Goal: Task Accomplishment & Management: Manage account settings

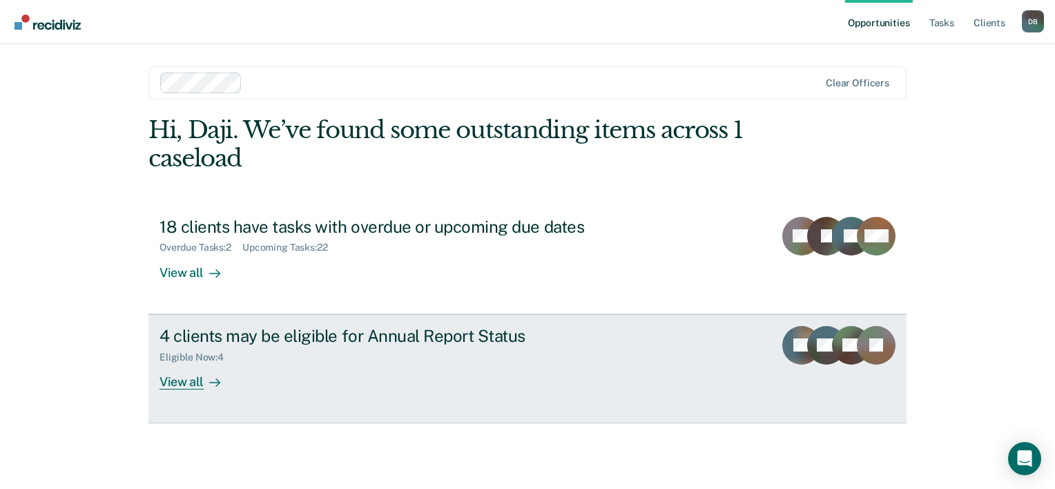
click at [188, 386] on div "View all" at bounding box center [197, 375] width 77 height 27
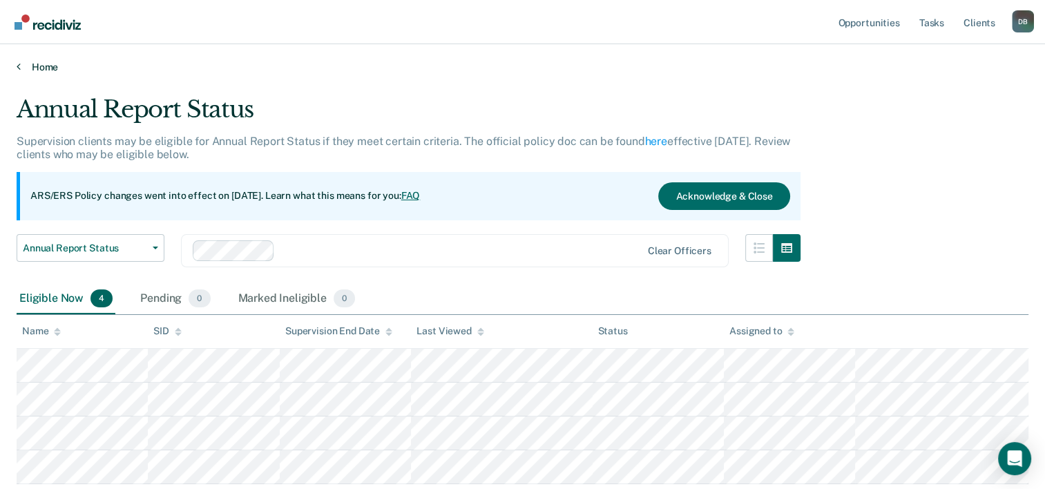
click at [32, 64] on link "Home" at bounding box center [522, 67] width 1011 height 12
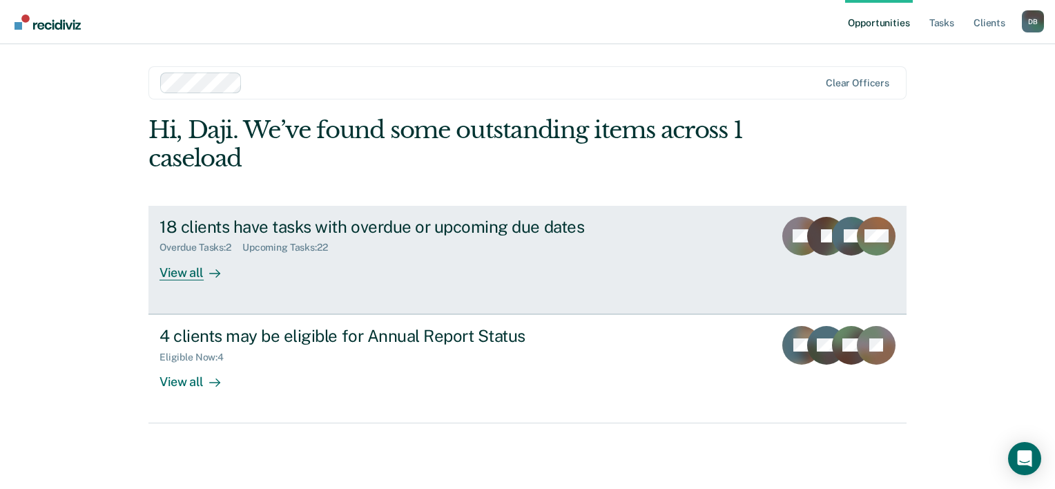
click at [217, 226] on div "18 clients have tasks with overdue or upcoming due dates" at bounding box center [401, 227] width 485 height 20
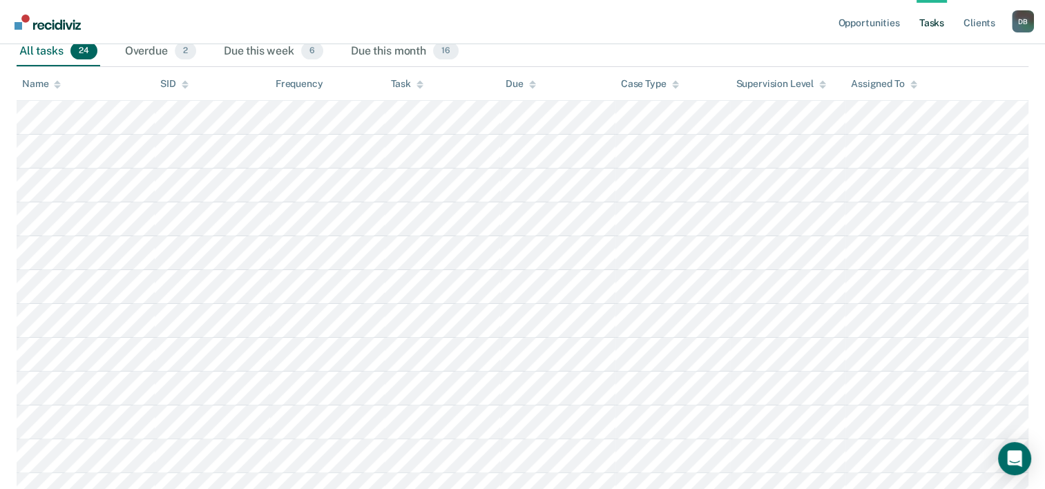
scroll to position [224, 0]
click at [420, 81] on icon at bounding box center [419, 80] width 7 height 3
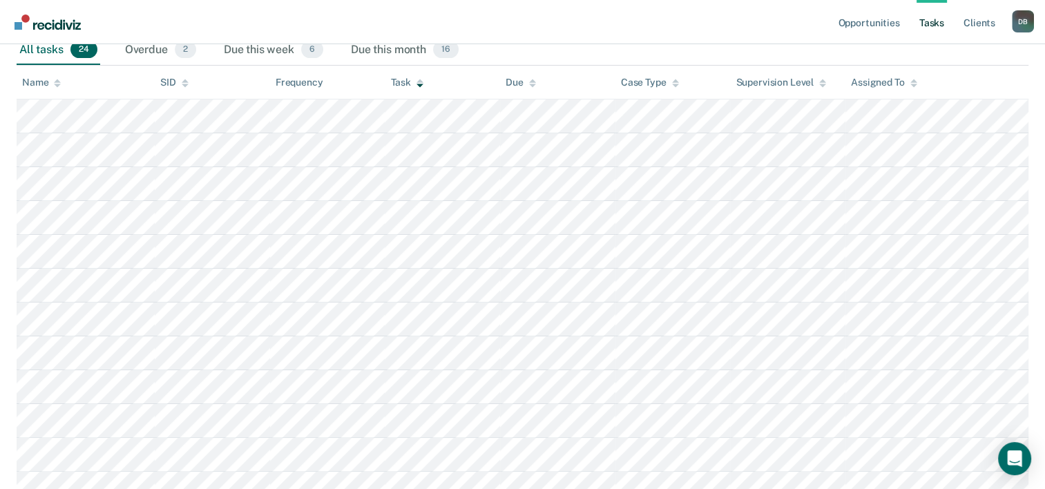
click at [420, 81] on icon at bounding box center [419, 80] width 7 height 3
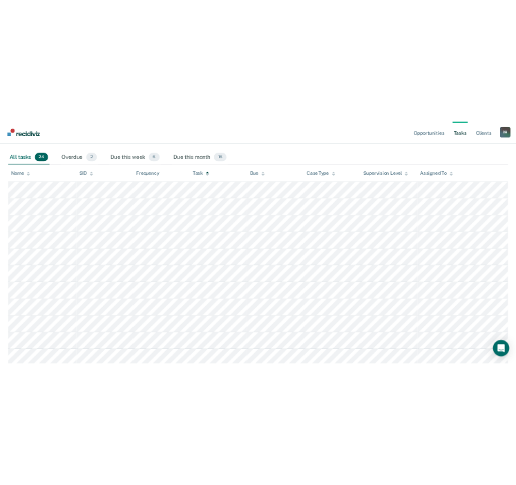
scroll to position [0, 0]
